Goal: Information Seeking & Learning: Learn about a topic

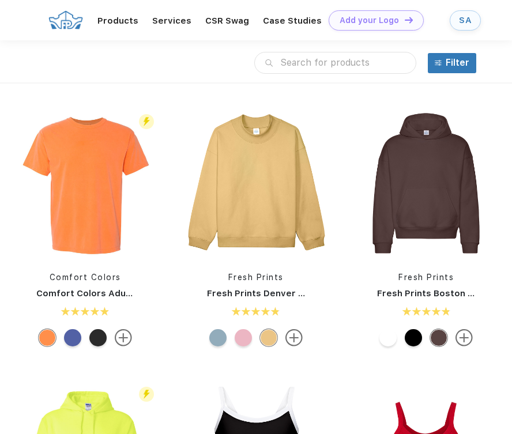
scroll to position [1, 0]
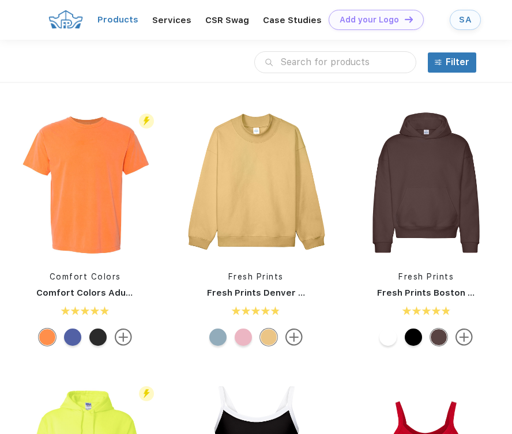
click at [110, 24] on link "Products" at bounding box center [117, 19] width 41 height 10
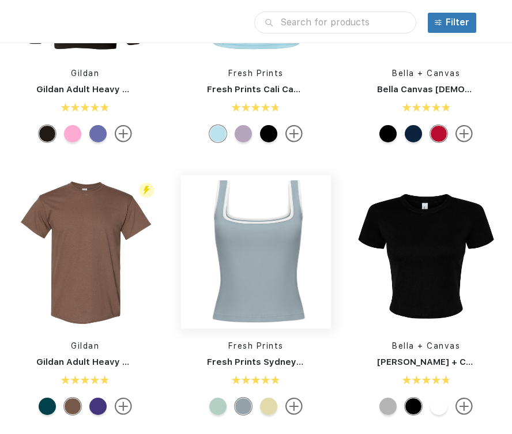
scroll to position [437, 0]
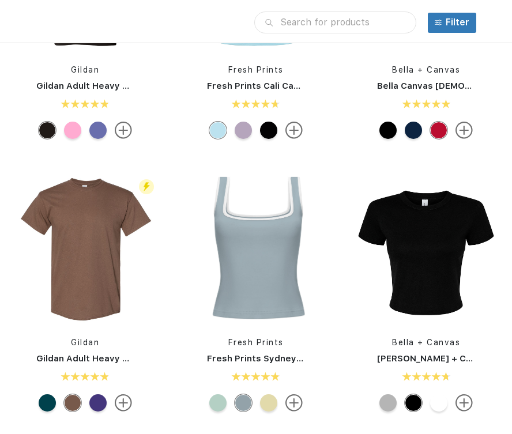
click at [260, 359] on link "Fresh Prints Sydney Square Neck Tank Top" at bounding box center [302, 358] width 190 height 10
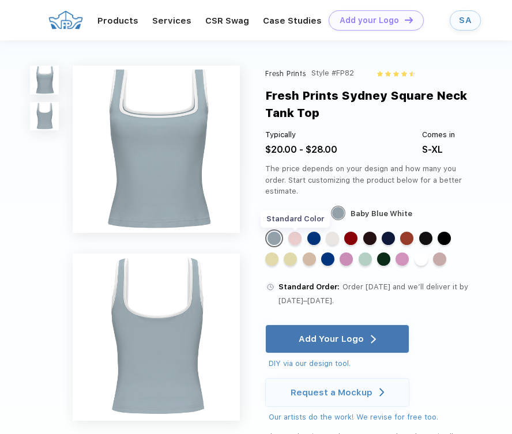
click at [300, 232] on div "Standard Color" at bounding box center [294, 238] width 13 height 13
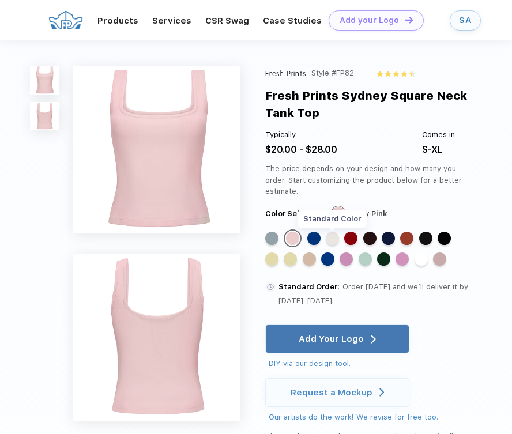
click at [333, 232] on div "Standard Color" at bounding box center [332, 238] width 13 height 13
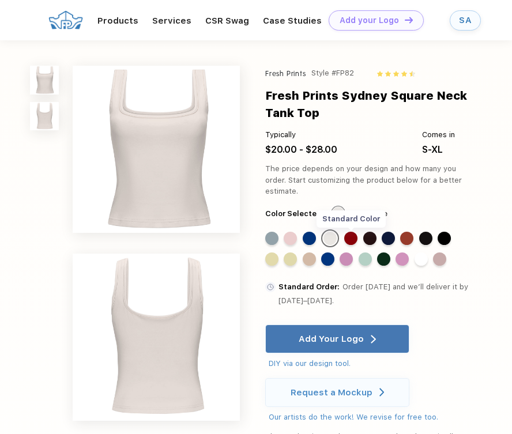
click at [353, 232] on div "Standard Color" at bounding box center [350, 238] width 13 height 13
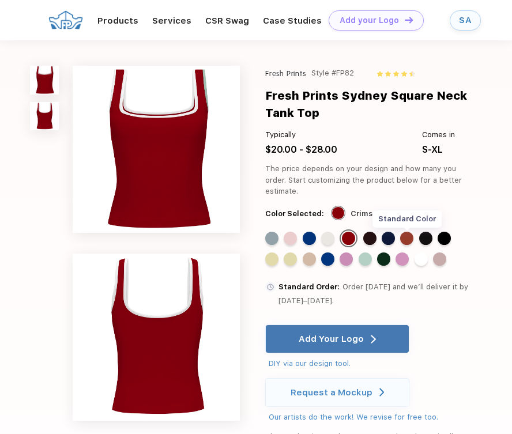
click at [408, 233] on div "Standard Color" at bounding box center [406, 238] width 13 height 13
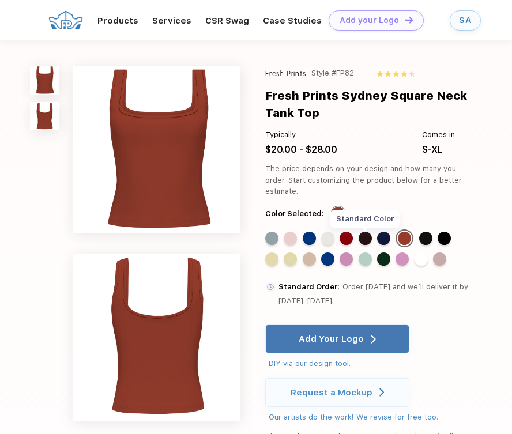
click at [365, 232] on div "Standard Color" at bounding box center [364, 238] width 13 height 13
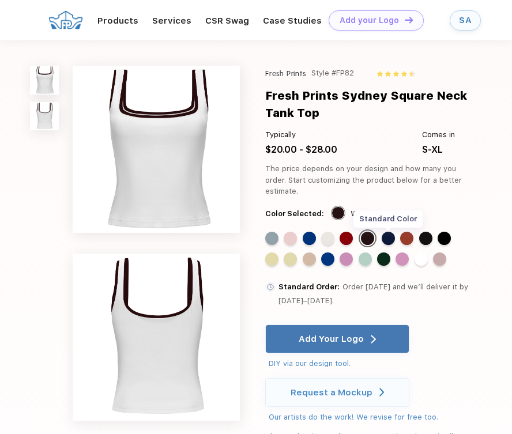
click at [392, 232] on div "Standard Color" at bounding box center [388, 238] width 13 height 13
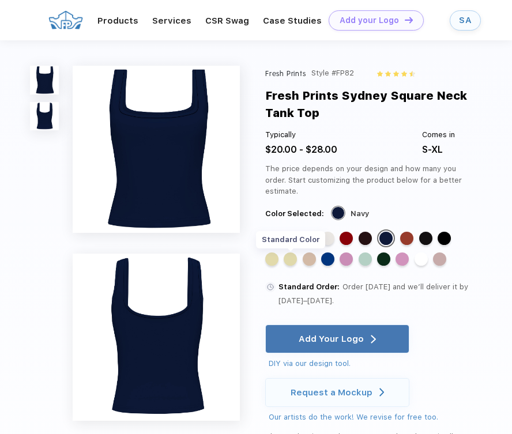
click at [294, 252] on div "Standard Color" at bounding box center [290, 258] width 13 height 13
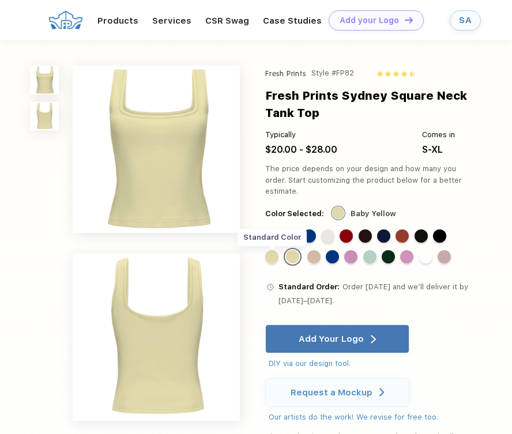
click at [271, 250] on div "Standard Color" at bounding box center [271, 256] width 13 height 13
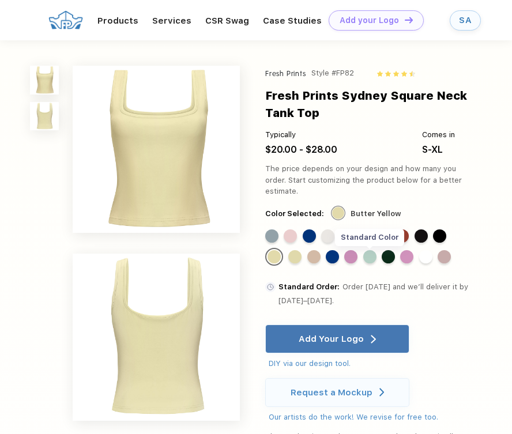
click at [371, 250] on div "Standard Color" at bounding box center [369, 256] width 13 height 13
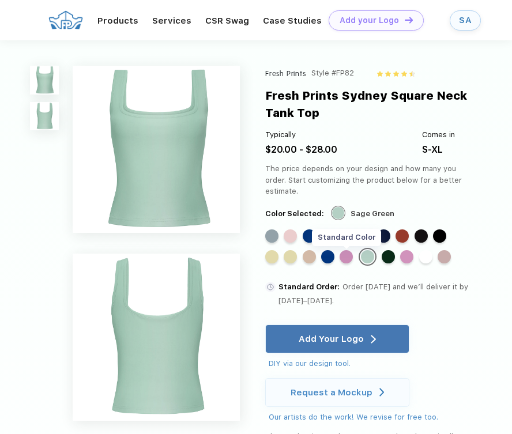
click at [350, 250] on div "Standard Color" at bounding box center [345, 256] width 13 height 13
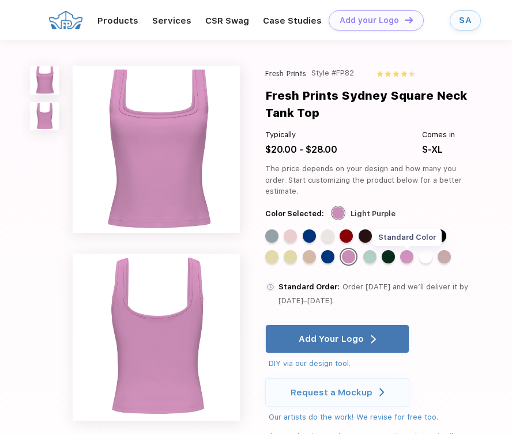
click at [410, 250] on div "Standard Color" at bounding box center [406, 256] width 13 height 13
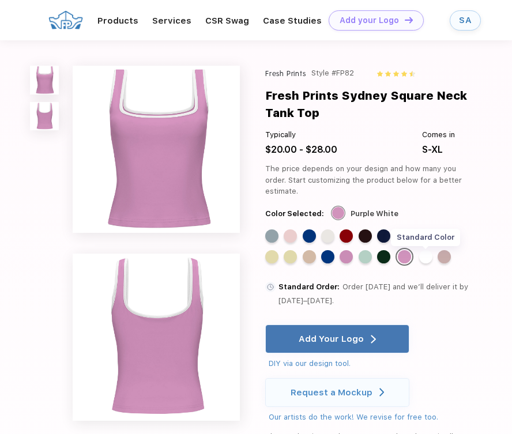
click at [429, 250] on div "Standard Color" at bounding box center [425, 256] width 13 height 13
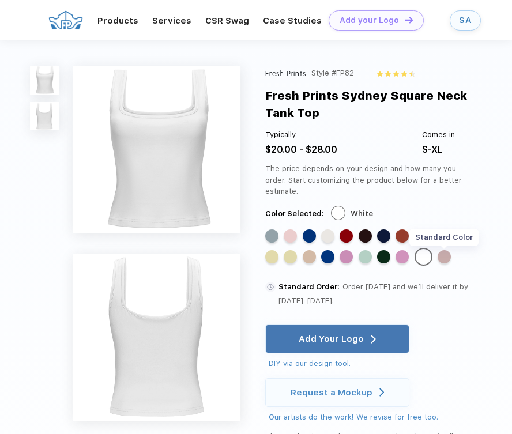
click at [446, 250] on div "Standard Color" at bounding box center [443, 256] width 13 height 13
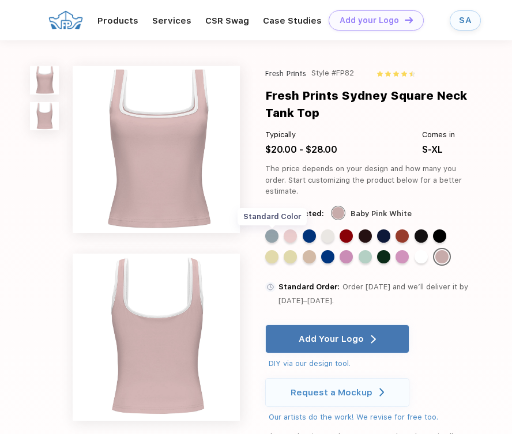
click at [269, 229] on div "Standard Color" at bounding box center [271, 235] width 13 height 13
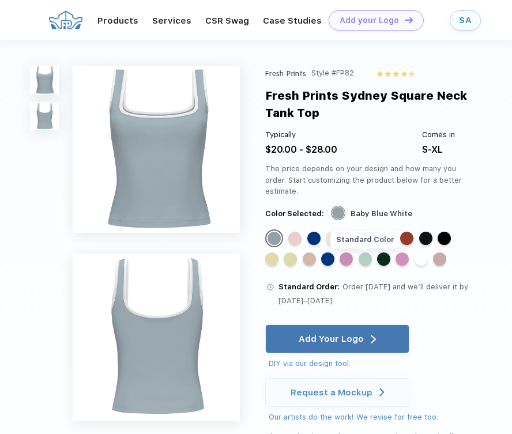
click at [367, 252] on div "Standard Color" at bounding box center [364, 258] width 13 height 13
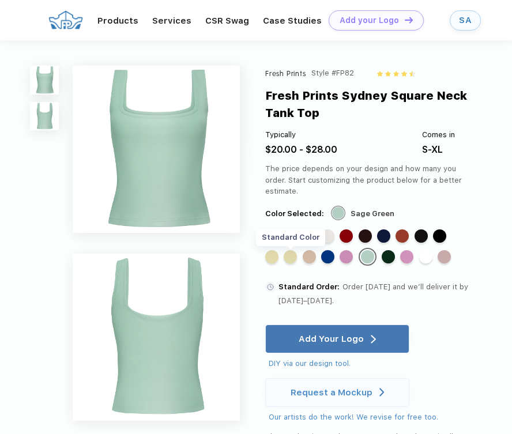
click at [293, 250] on div "Standard Color" at bounding box center [290, 256] width 13 height 13
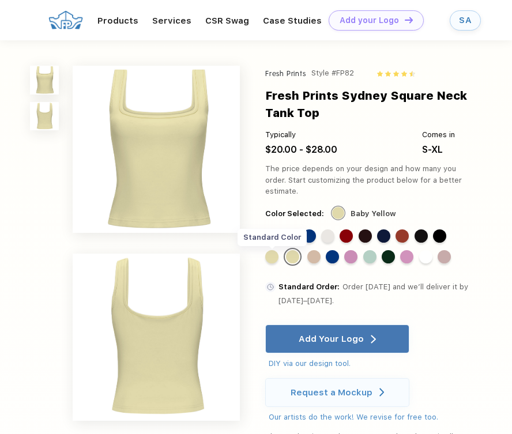
click at [275, 250] on div "Standard Color" at bounding box center [271, 256] width 13 height 13
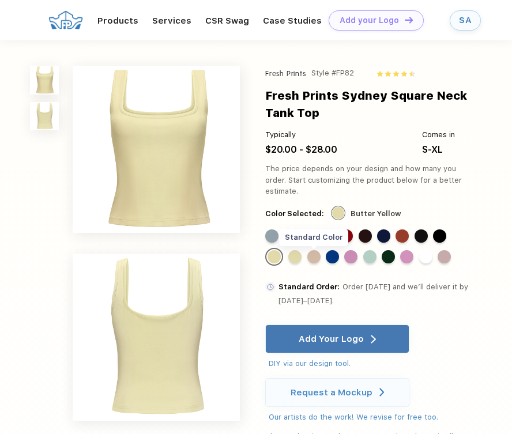
click at [314, 250] on div "Standard Color" at bounding box center [313, 256] width 13 height 13
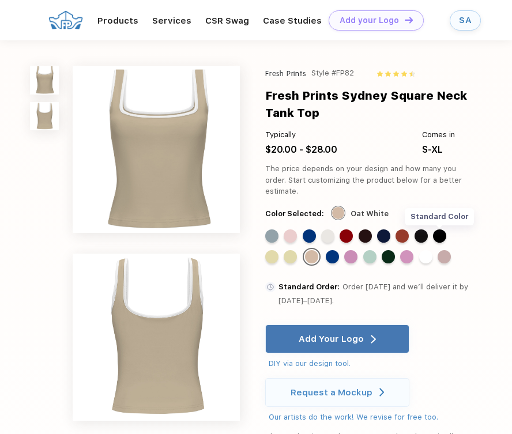
click at [443, 229] on div "Standard Color" at bounding box center [439, 235] width 13 height 13
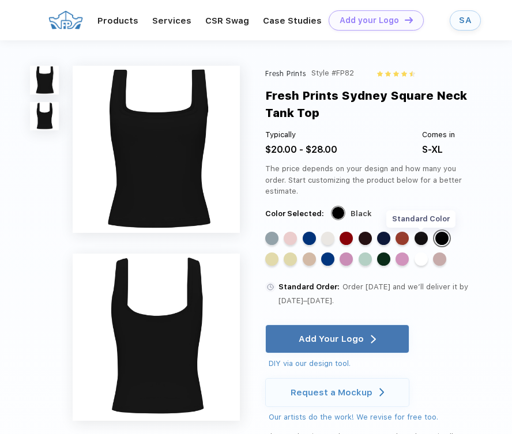
click at [420, 232] on div "Standard Color" at bounding box center [420, 238] width 13 height 13
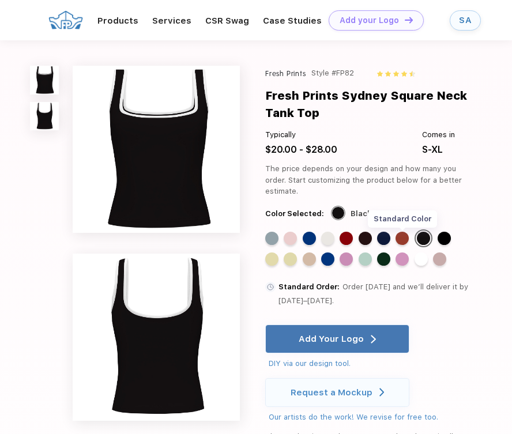
click at [401, 232] on div "Standard Color" at bounding box center [401, 238] width 13 height 13
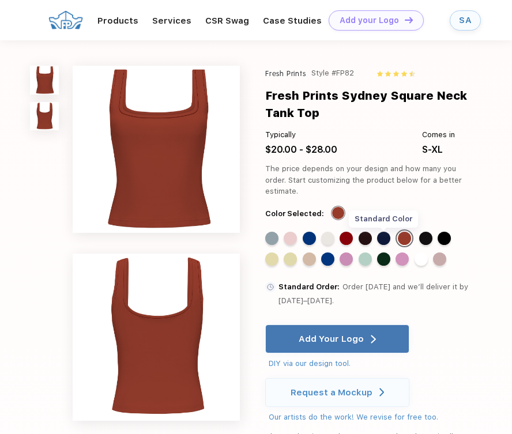
click at [386, 232] on div "Standard Color" at bounding box center [383, 238] width 13 height 13
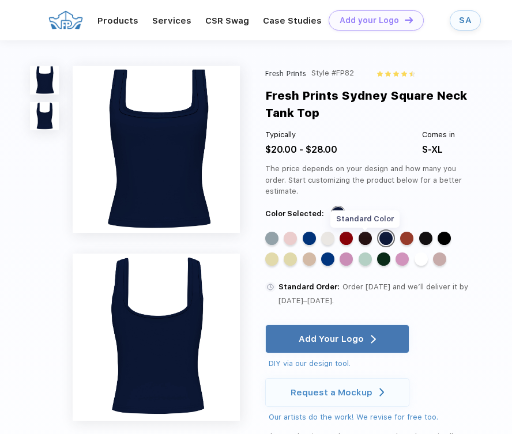
click at [365, 232] on div "Standard Color" at bounding box center [364, 238] width 13 height 13
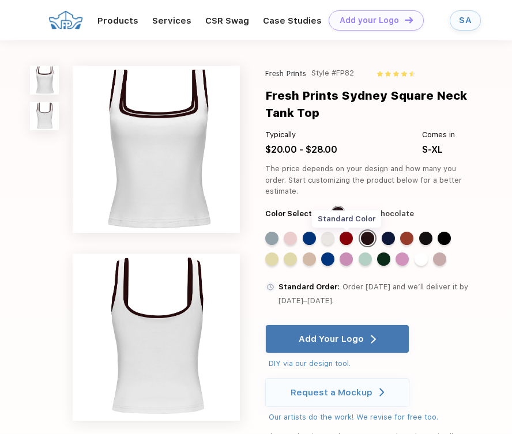
click at [345, 232] on div "Standard Color" at bounding box center [345, 238] width 13 height 13
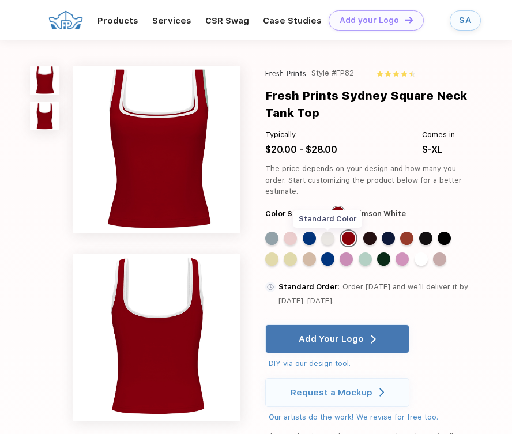
click at [333, 232] on div "Standard Color" at bounding box center [327, 238] width 13 height 13
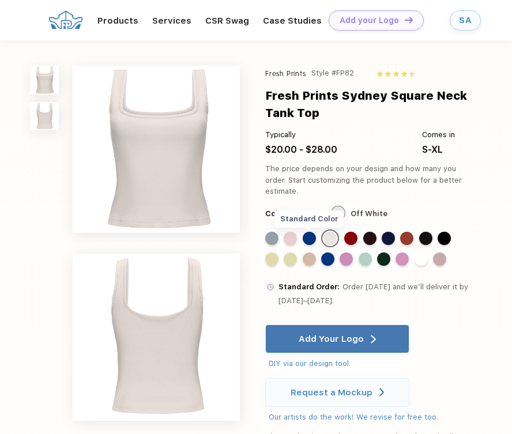
click at [308, 232] on div "Standard Color" at bounding box center [309, 238] width 13 height 13
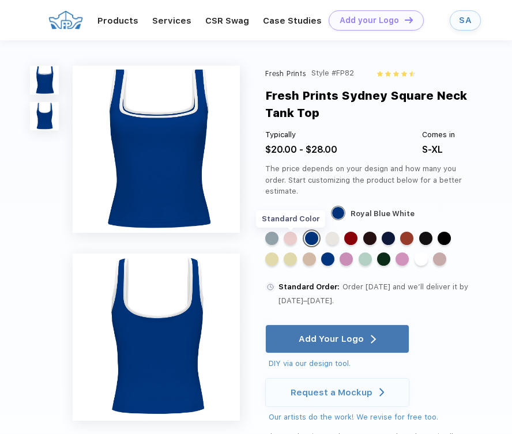
click at [292, 232] on div "Standard Color" at bounding box center [290, 238] width 13 height 13
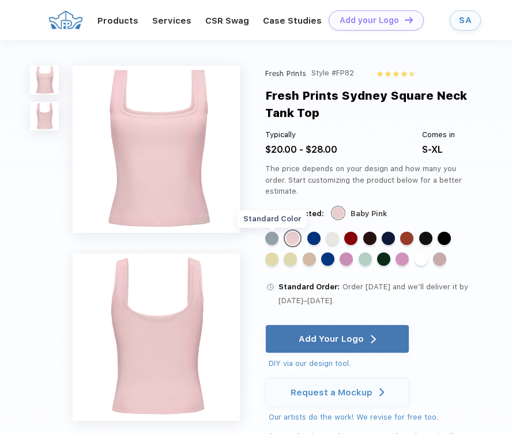
click at [271, 232] on div "Standard Color" at bounding box center [271, 238] width 13 height 13
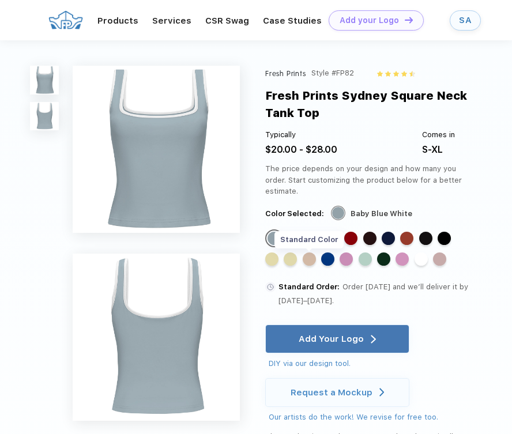
click at [313, 252] on div "Standard Color" at bounding box center [309, 258] width 13 height 13
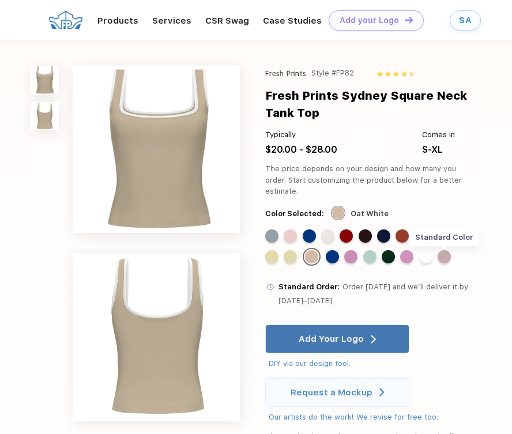
click at [440, 250] on div "Standard Color" at bounding box center [443, 256] width 13 height 13
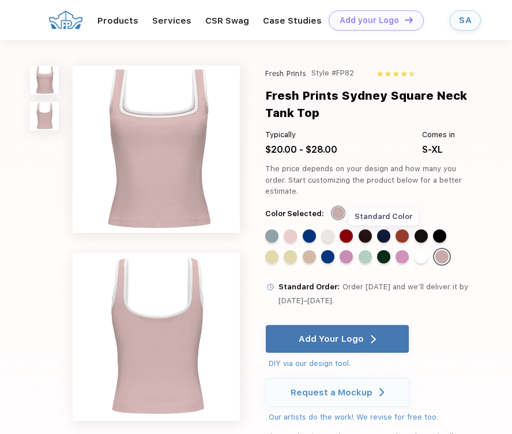
click at [382, 229] on div "Standard Color" at bounding box center [383, 235] width 13 height 13
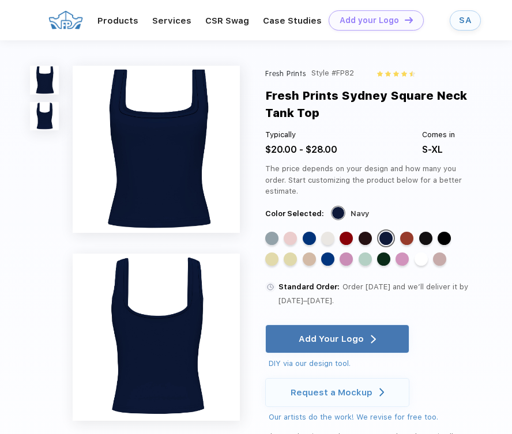
click at [352, 74] on div "Style #FP82" at bounding box center [332, 73] width 43 height 14
copy div "FP82"
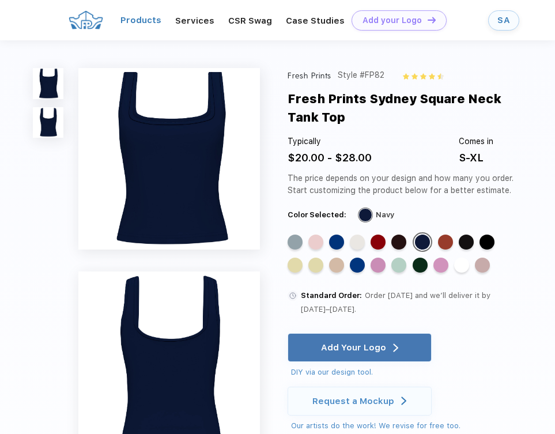
click at [152, 21] on link "Products" at bounding box center [140, 20] width 41 height 10
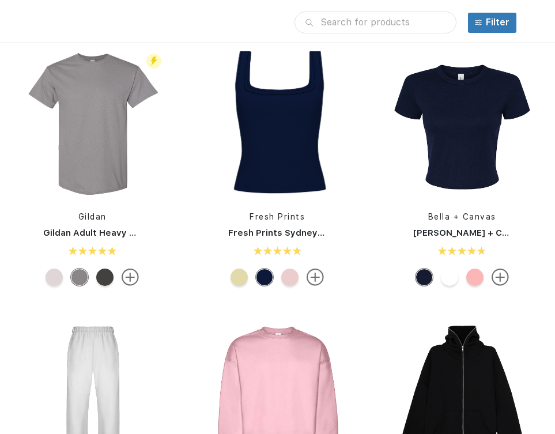
scroll to position [572, 0]
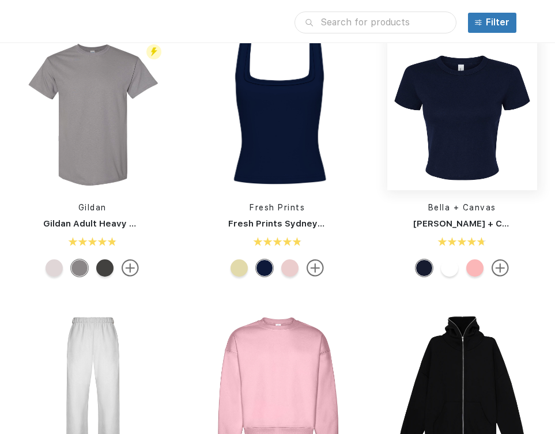
click at [461, 145] on img at bounding box center [462, 114] width 150 height 150
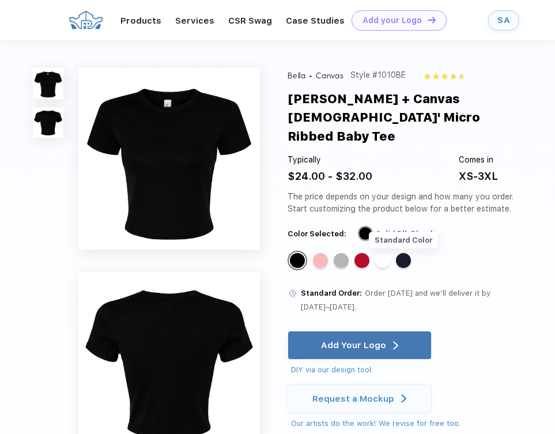
click at [405, 253] on div "Standard Color" at bounding box center [403, 260] width 15 height 15
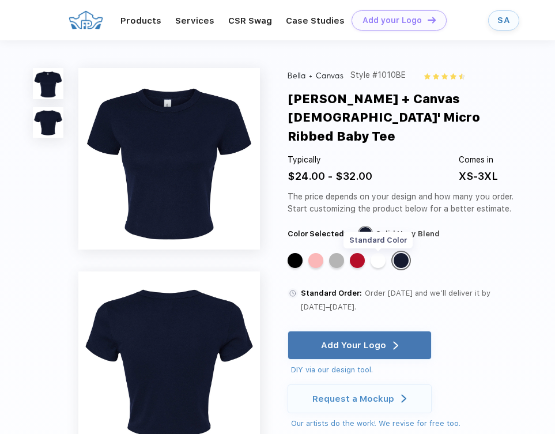
click at [383, 253] on div "Standard Color" at bounding box center [378, 260] width 15 height 15
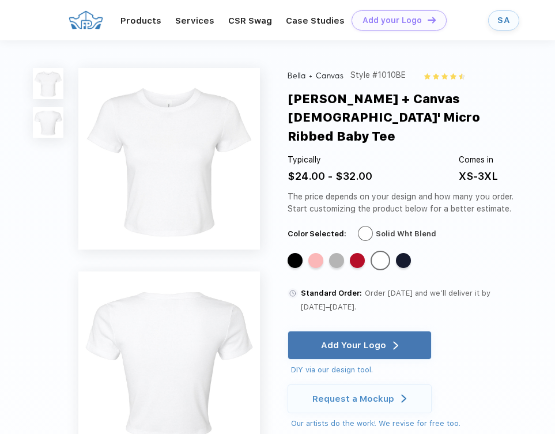
click at [386, 75] on div "Style #1010BE" at bounding box center [377, 75] width 55 height 14
copy div "1010BE"
click at [154, 26] on div "Products" at bounding box center [141, 20] width 55 height 15
click at [149, 21] on link "Products" at bounding box center [140, 20] width 41 height 10
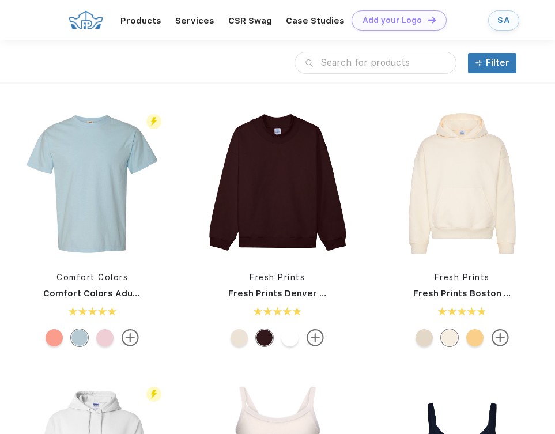
scroll to position [1, 0]
click at [501, 62] on div "Filter" at bounding box center [498, 62] width 24 height 14
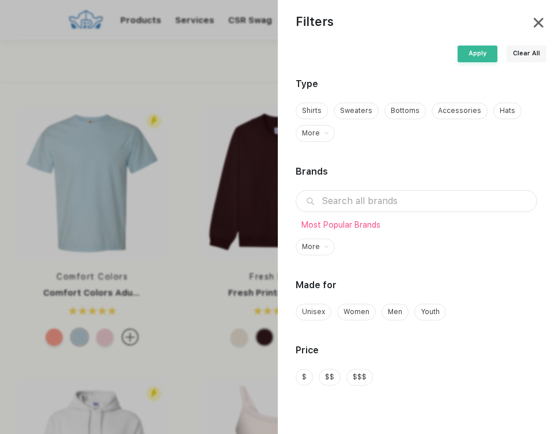
scroll to position [157, 0]
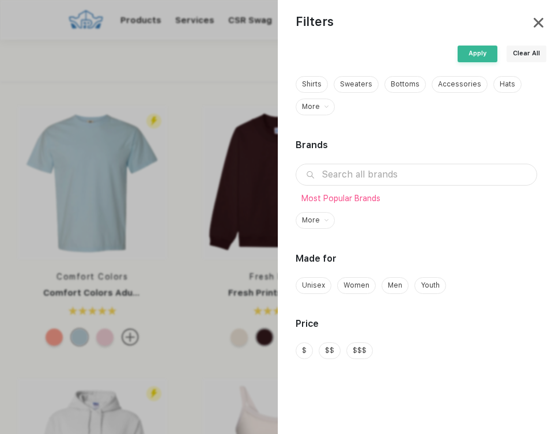
click at [312, 218] on div "More" at bounding box center [311, 220] width 18 height 10
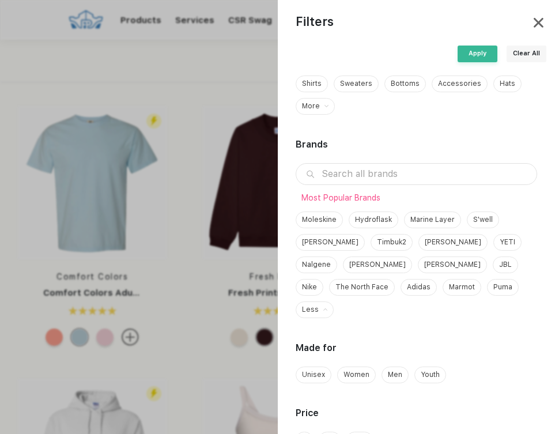
click at [364, 173] on input "text" at bounding box center [417, 174] width 242 height 22
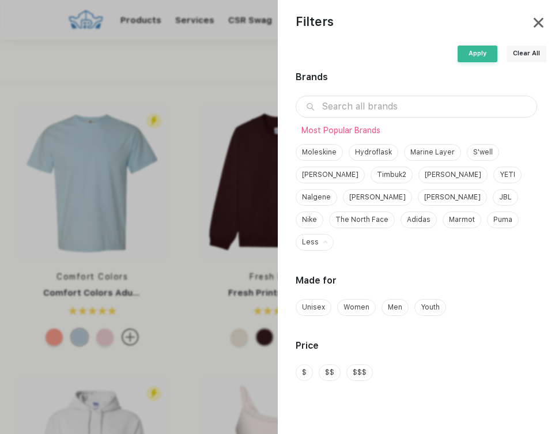
click at [542, 13] on div "Filters" at bounding box center [417, 23] width 278 height 46
click at [539, 20] on img at bounding box center [539, 23] width 10 height 10
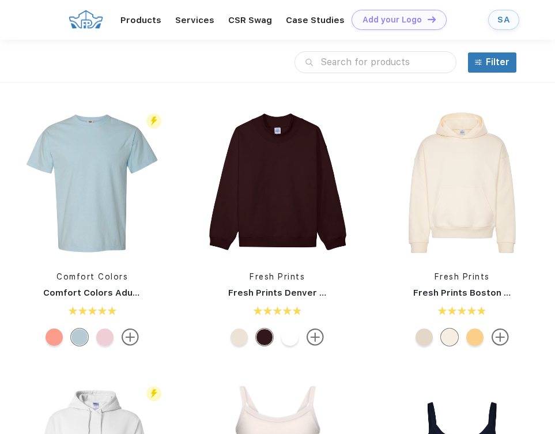
scroll to position [522, 0]
